Goal: Browse casually: Explore the website without a specific task or goal

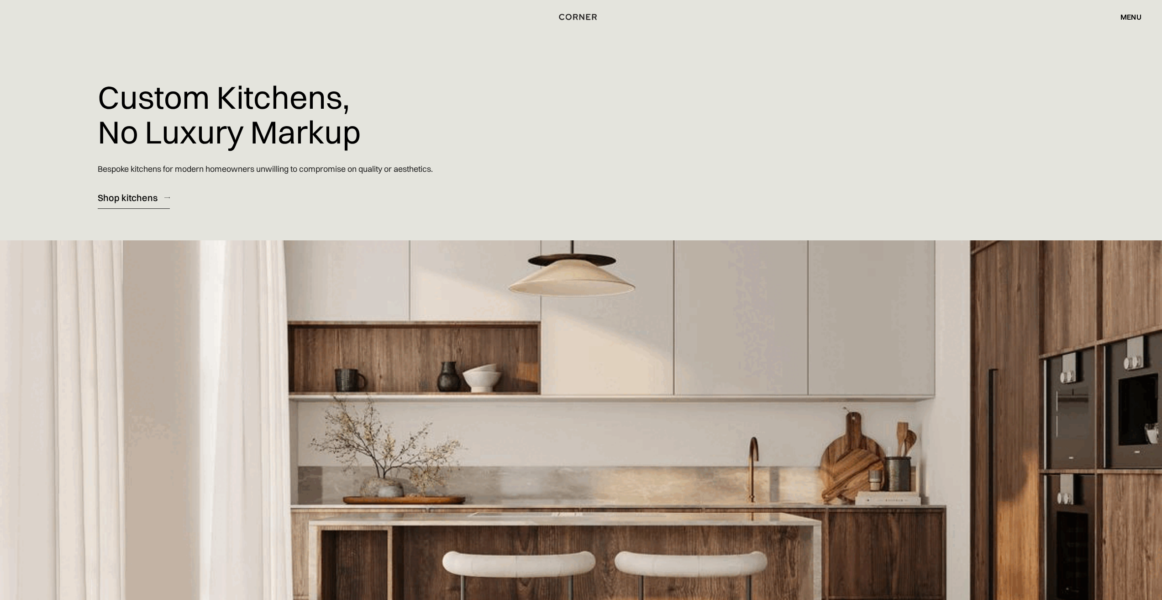
click at [135, 201] on div "Shop kitchens" at bounding box center [128, 197] width 60 height 12
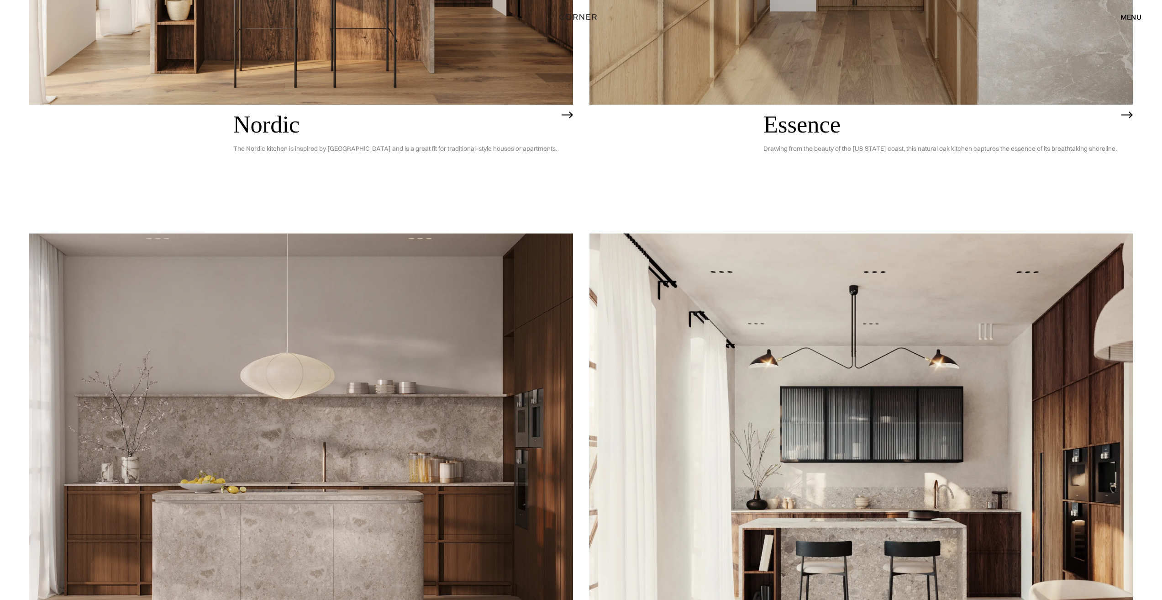
scroll to position [548, 0]
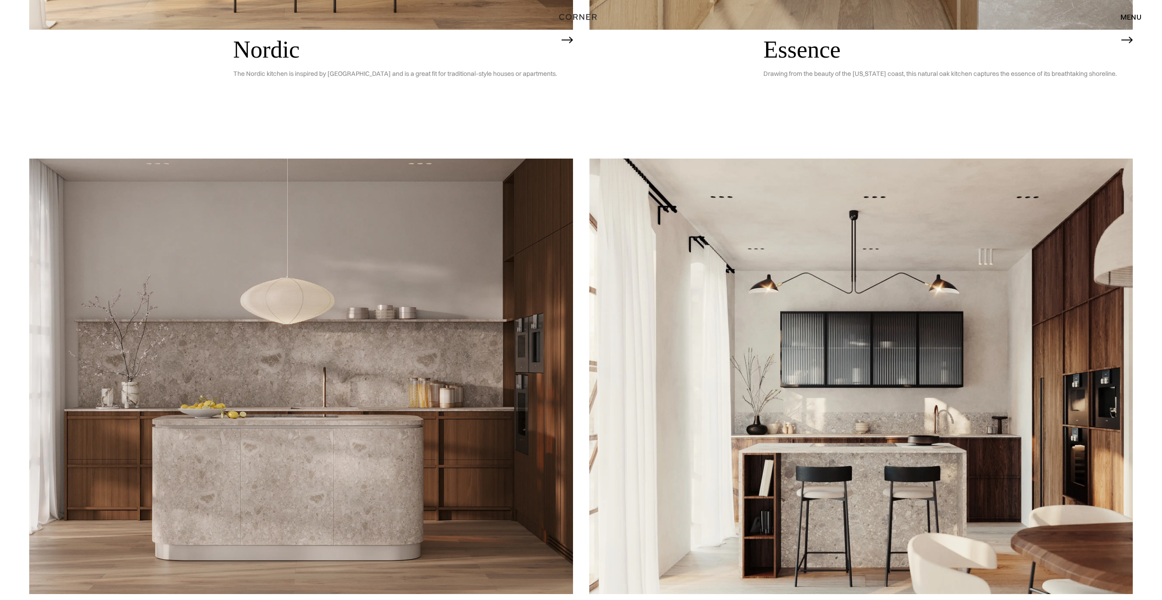
click at [275, 45] on h2 "Nordic" at bounding box center [395, 50] width 324 height 26
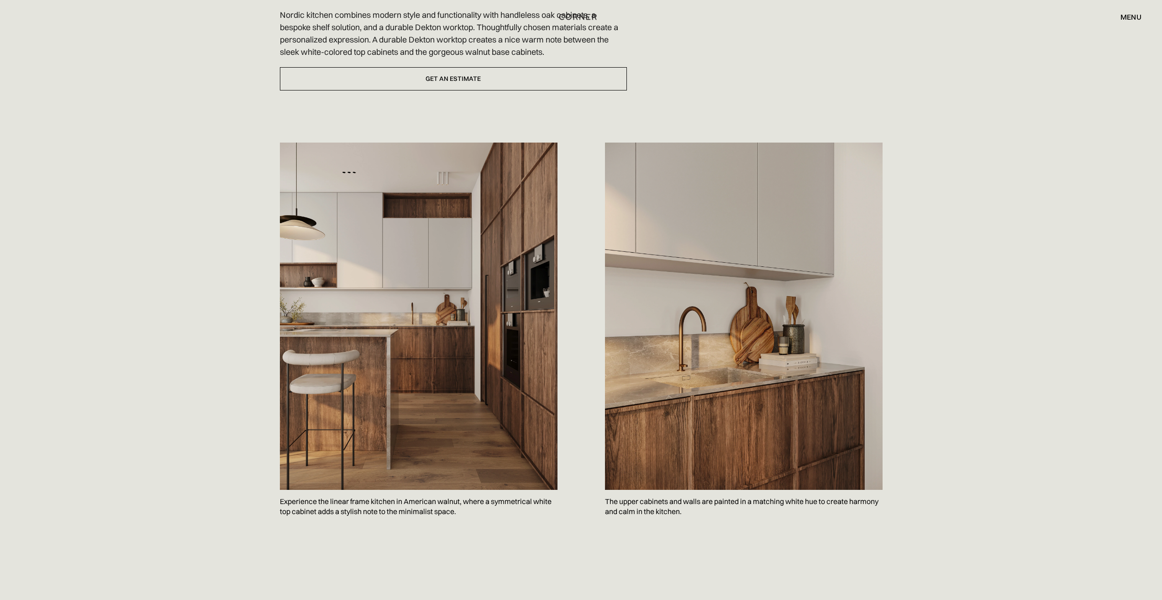
scroll to position [411, 0]
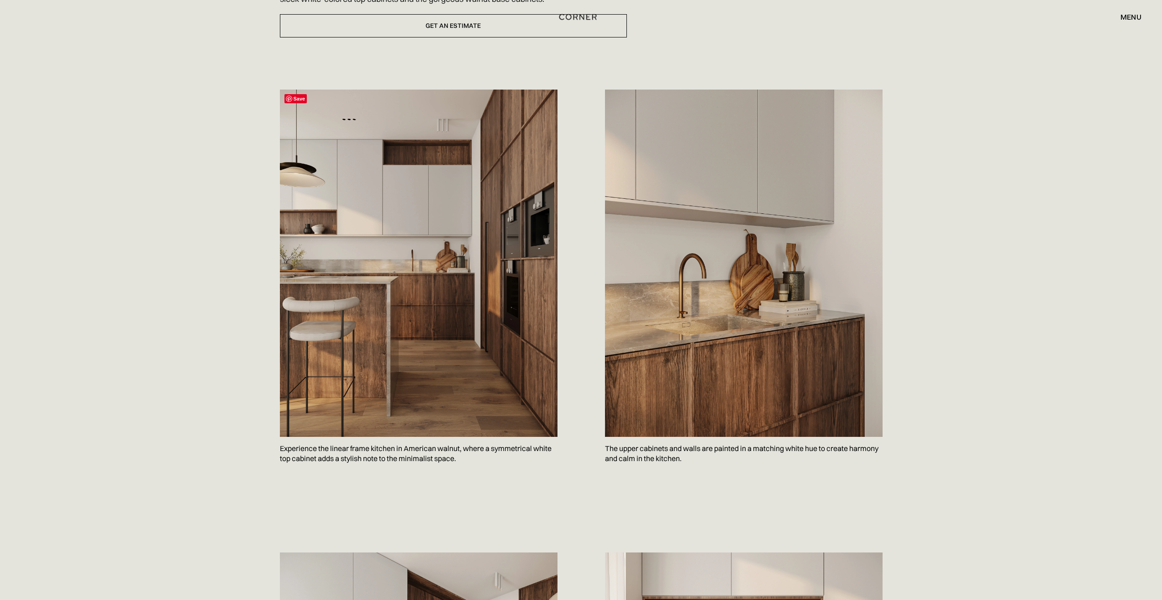
click at [311, 250] on img at bounding box center [419, 263] width 278 height 347
click at [311, 251] on img at bounding box center [419, 263] width 278 height 347
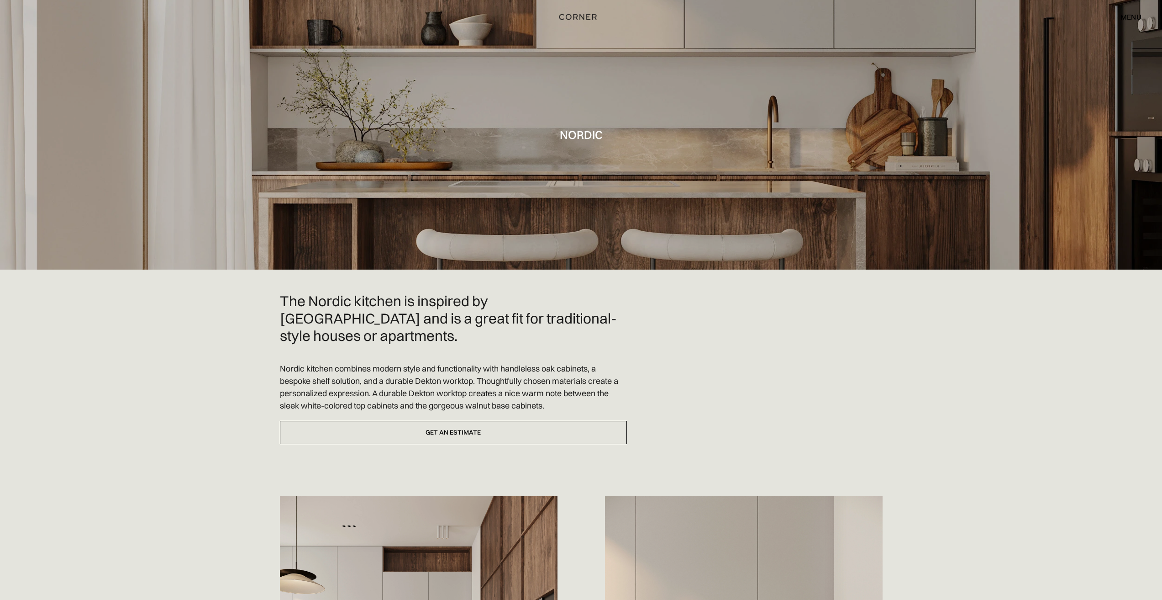
scroll to position [0, 0]
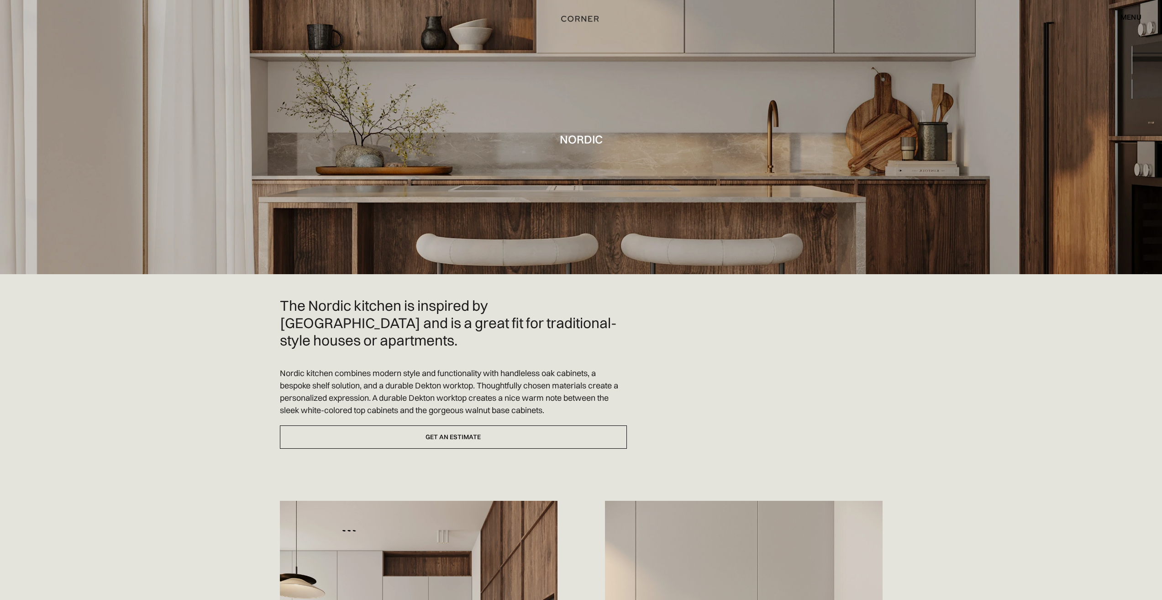
click at [581, 20] on img "home" at bounding box center [579, 19] width 37 height 12
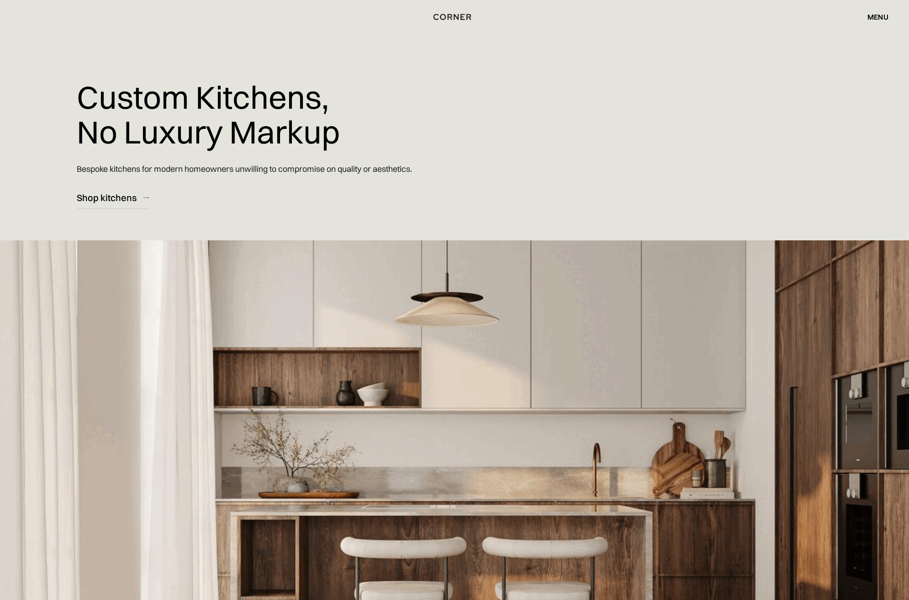
click at [726, 42] on div "Custom Kitchens, No Luxury Markup Bespoke kitchens for modern homeowners unwill…" at bounding box center [454, 350] width 909 height 700
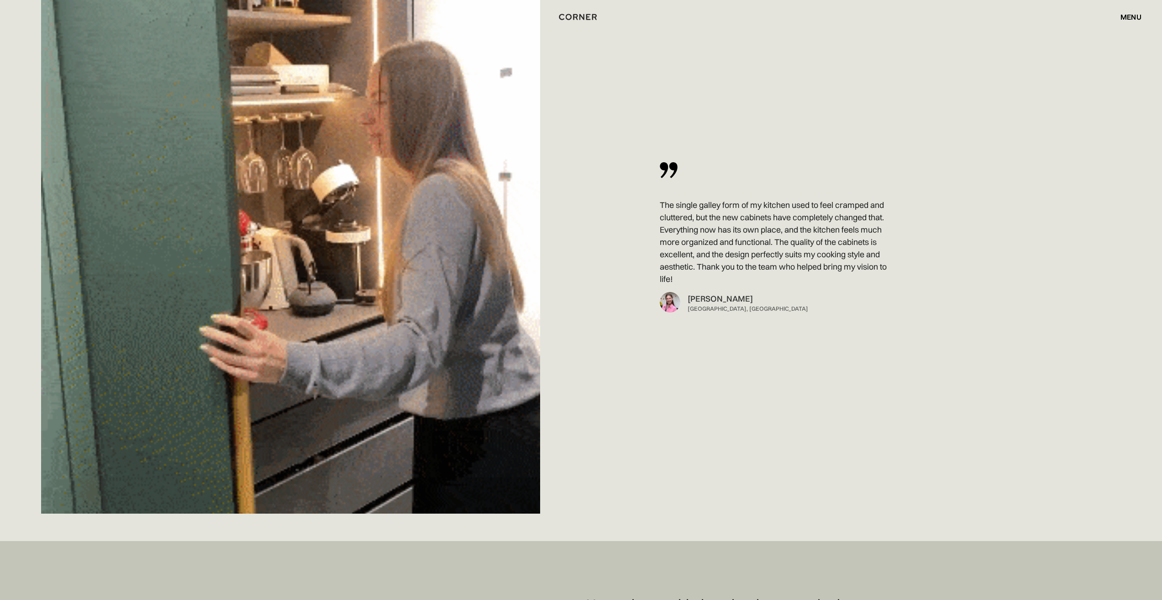
scroll to position [8510, 0]
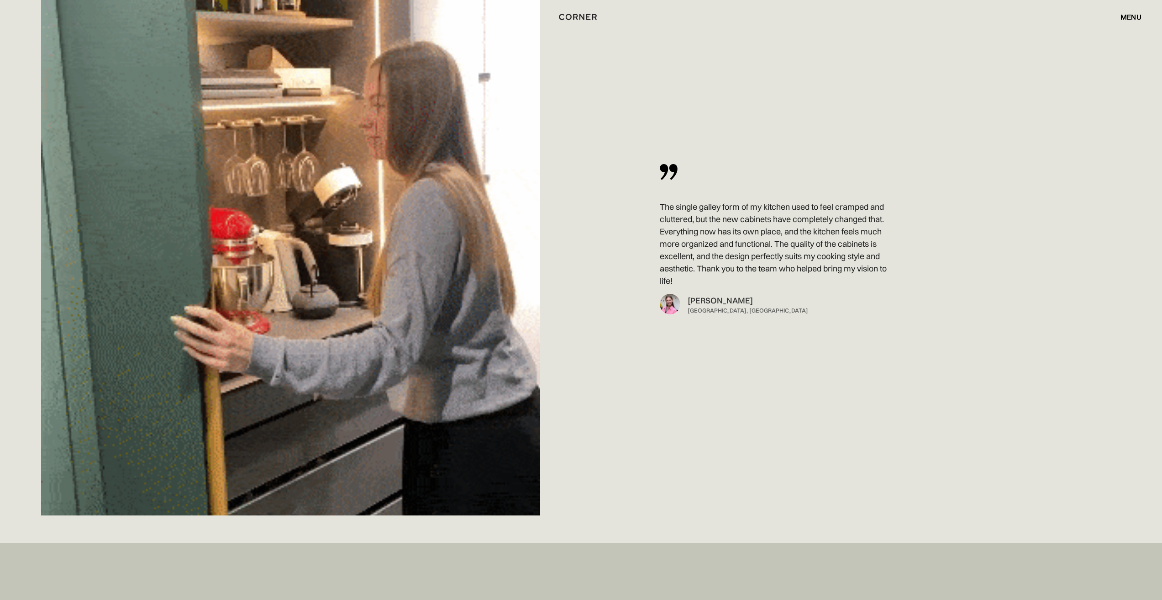
click at [678, 303] on img at bounding box center [670, 304] width 21 height 21
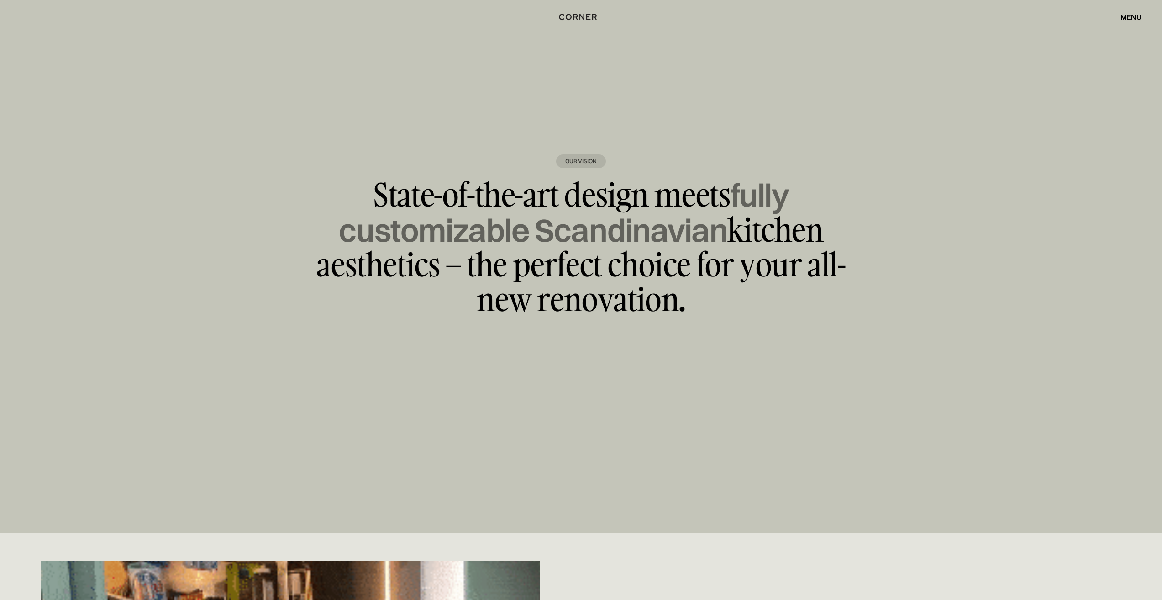
scroll to position [7916, 0]
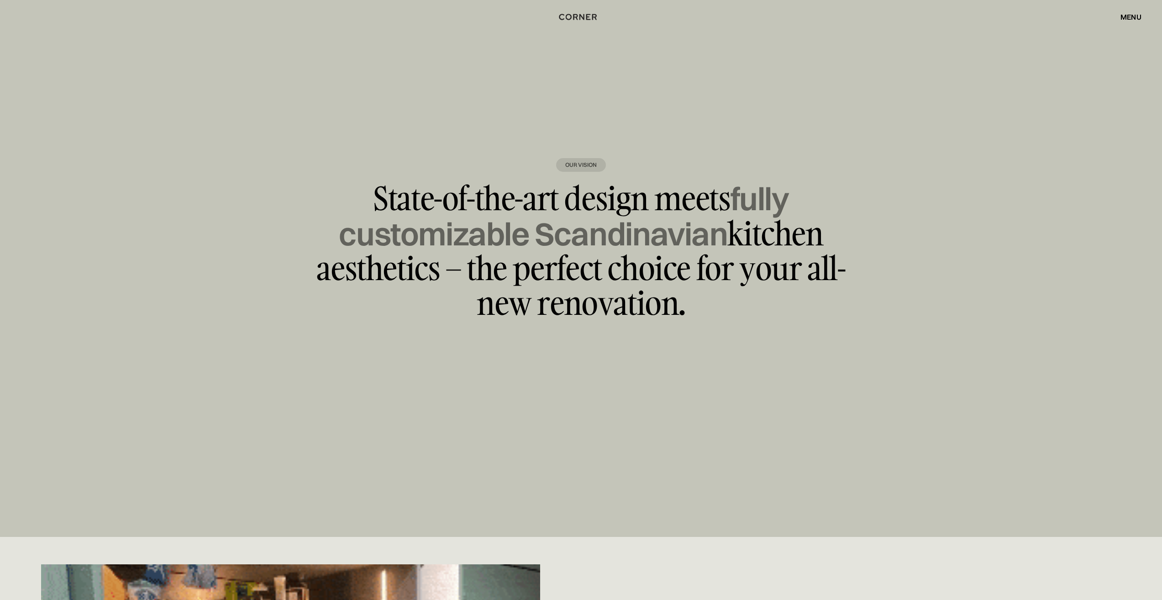
click at [585, 166] on div "Our Vision" at bounding box center [581, 165] width 50 height 14
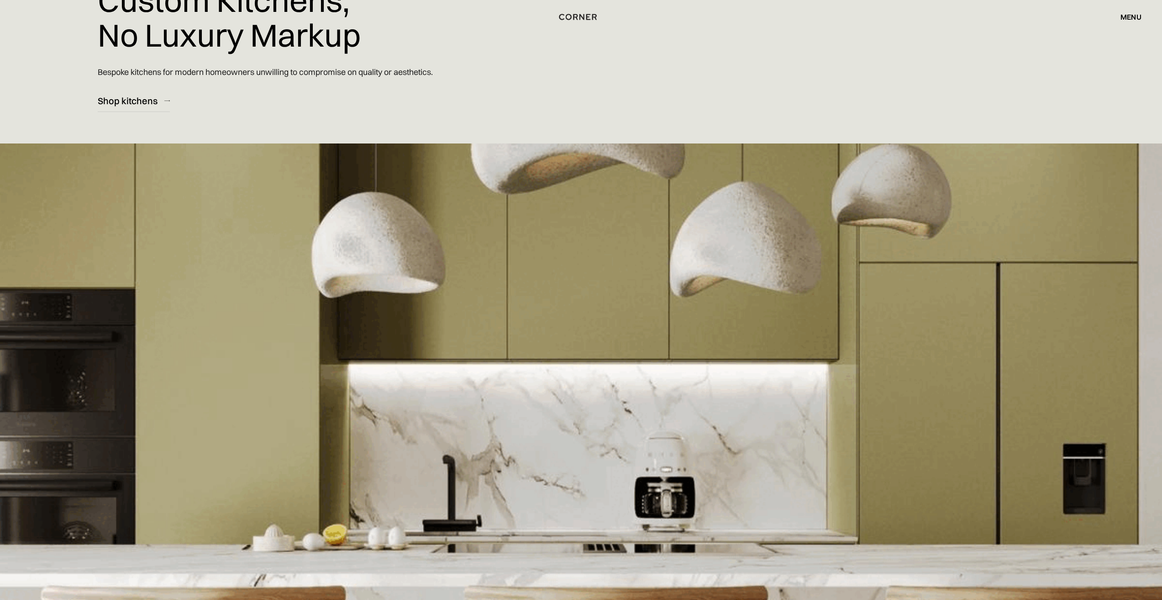
scroll to position [0, 0]
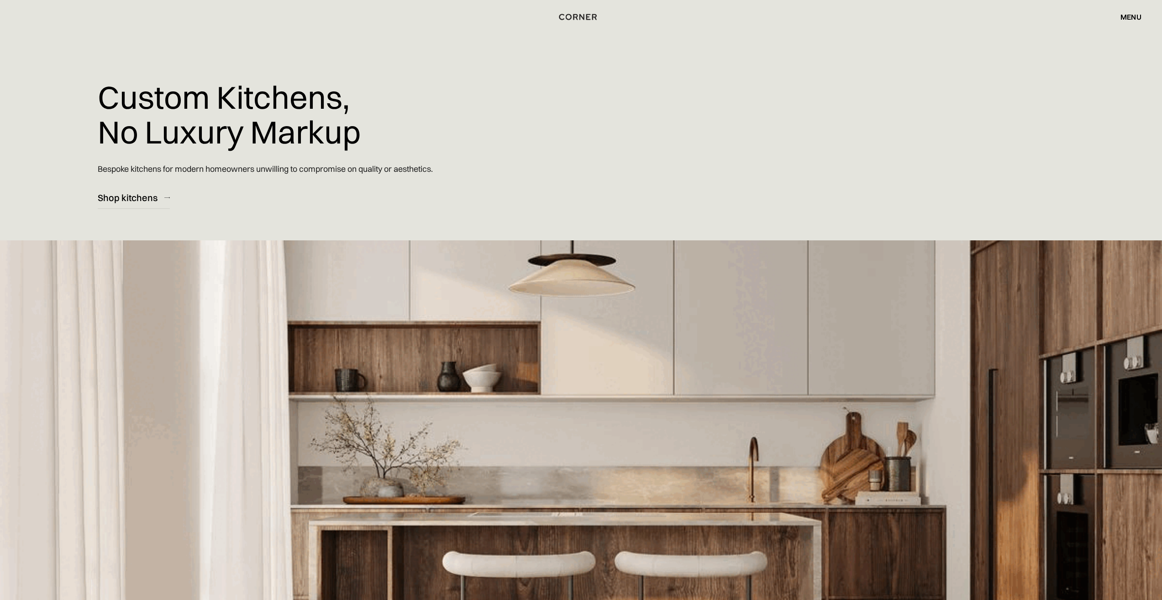
click at [1121, 19] on div "menu" at bounding box center [1131, 16] width 21 height 7
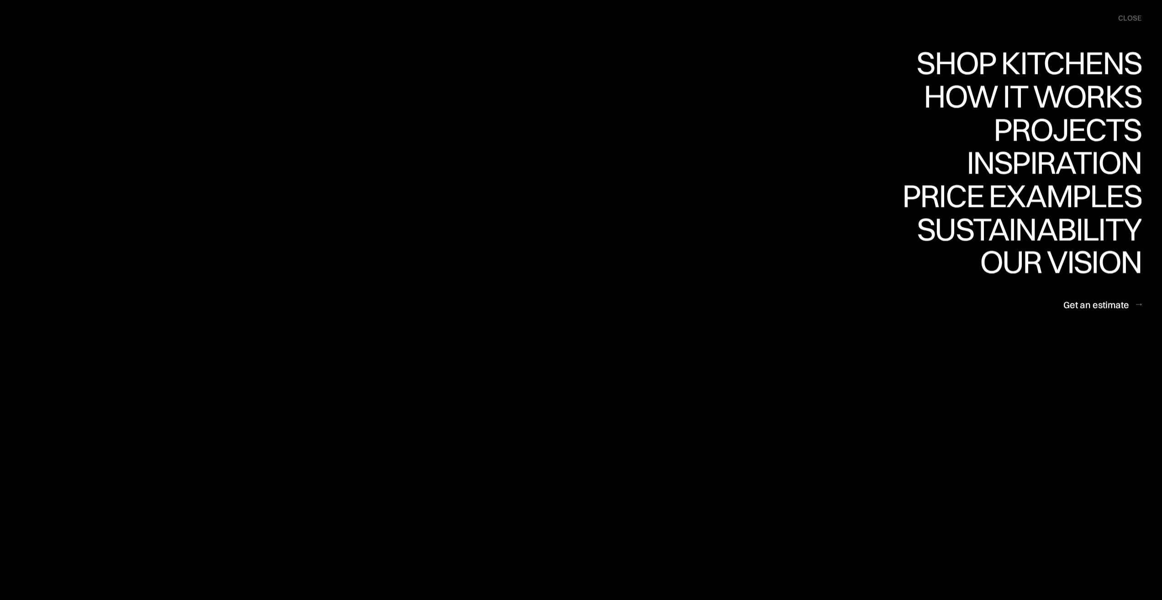
click at [1137, 19] on div "close" at bounding box center [1129, 18] width 23 height 10
